Goal: Find specific page/section: Locate a particular part of the current website

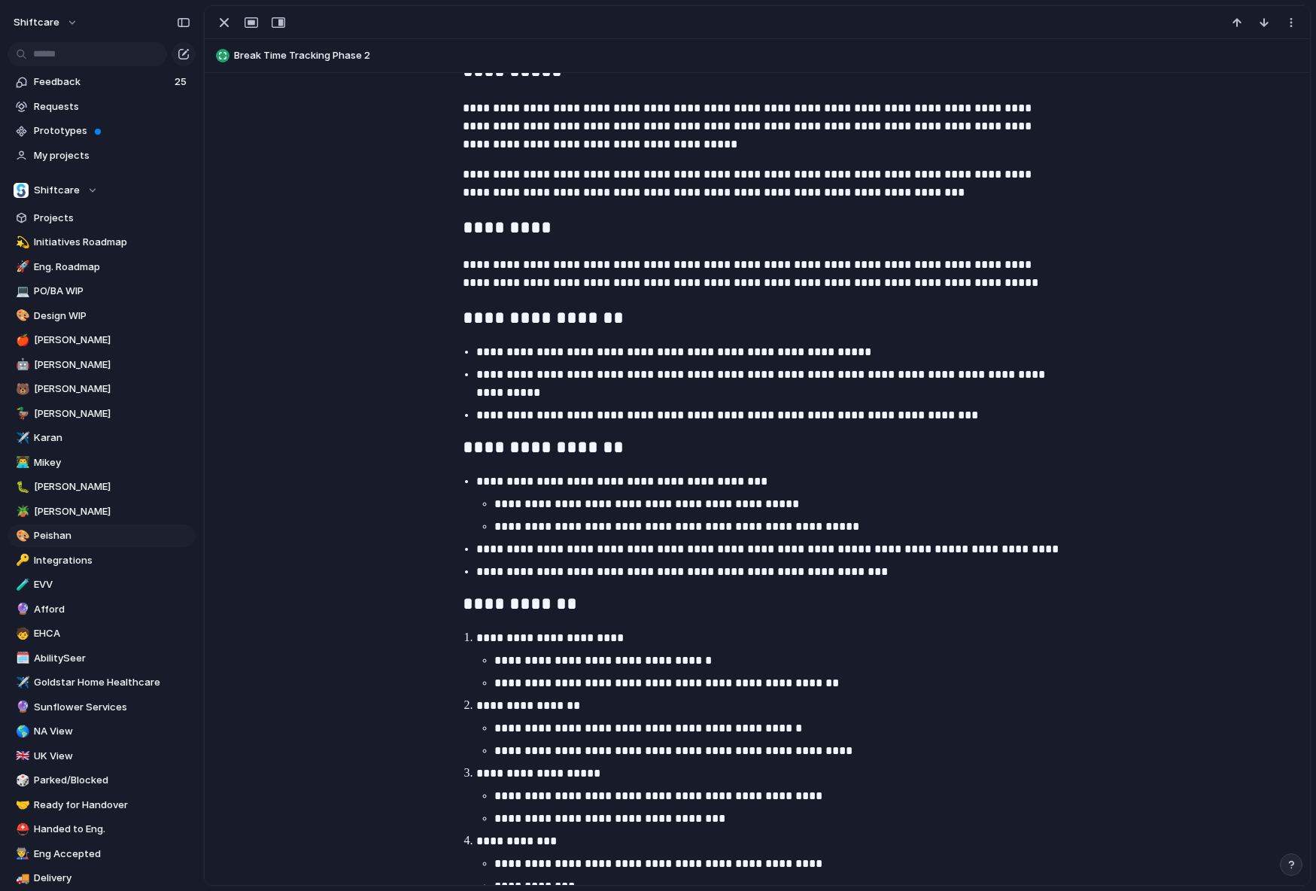
scroll to position [89, 0]
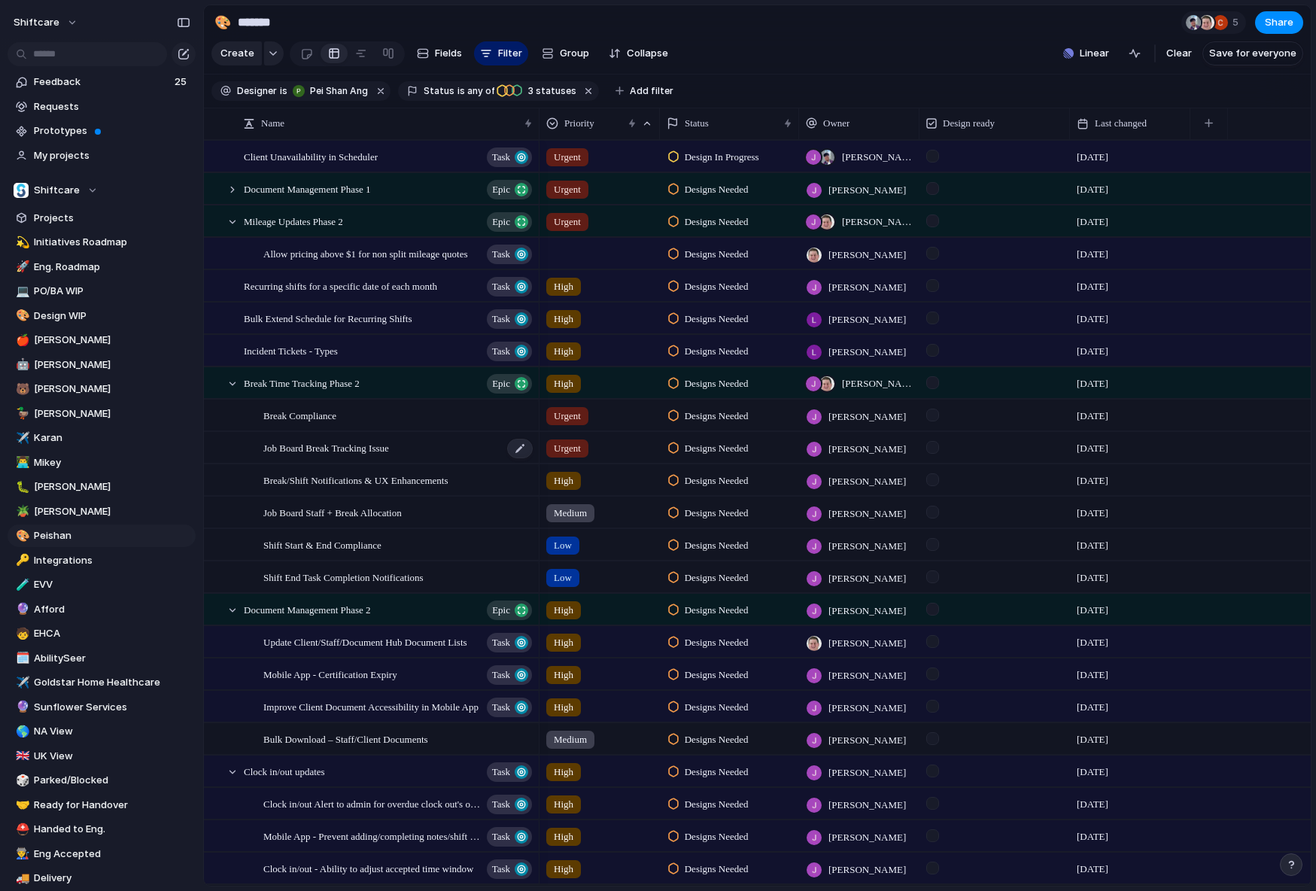
click at [340, 447] on span "Job Board Break Tracking Issue" at bounding box center [326, 447] width 126 height 17
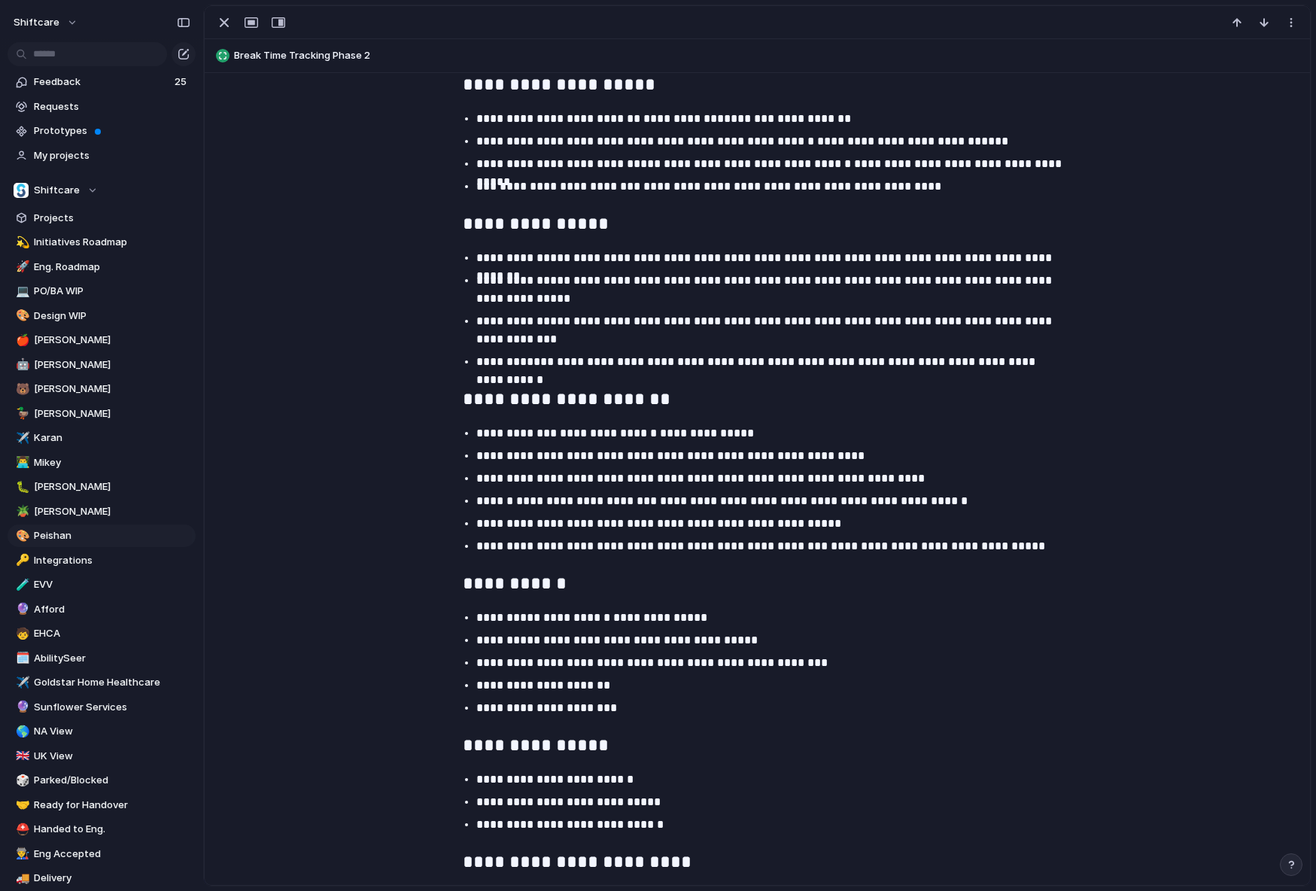
scroll to position [600, 0]
